Goal: Information Seeking & Learning: Understand process/instructions

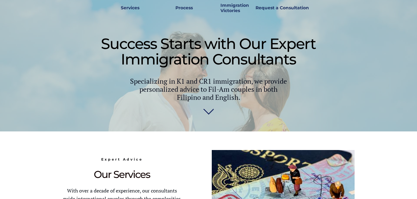
scroll to position [196, 0]
